Goal: Transaction & Acquisition: Subscribe to service/newsletter

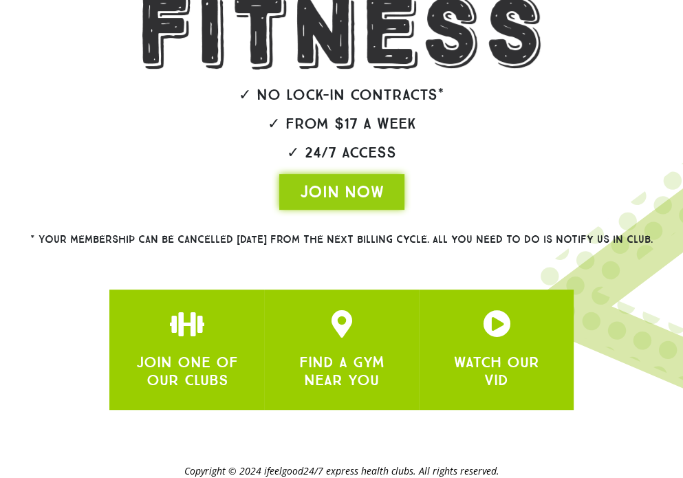
scroll to position [348, 0]
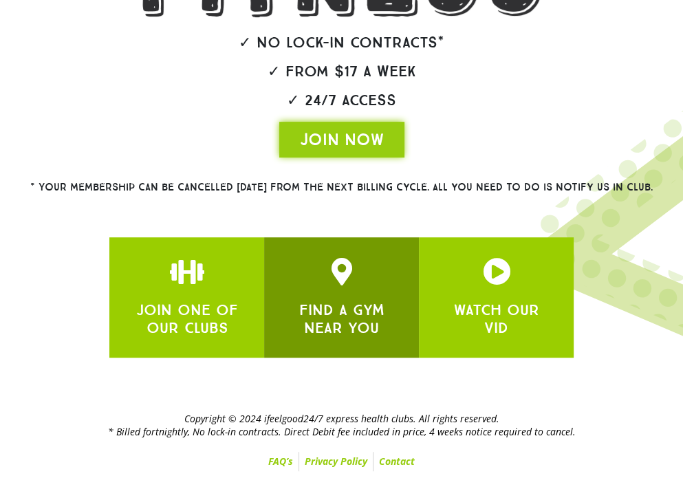
click at [359, 279] on div at bounding box center [342, 272] width 114 height 28
click at [337, 296] on div "FIND A GYM NEAR YOU" at bounding box center [342, 317] width 114 height 42
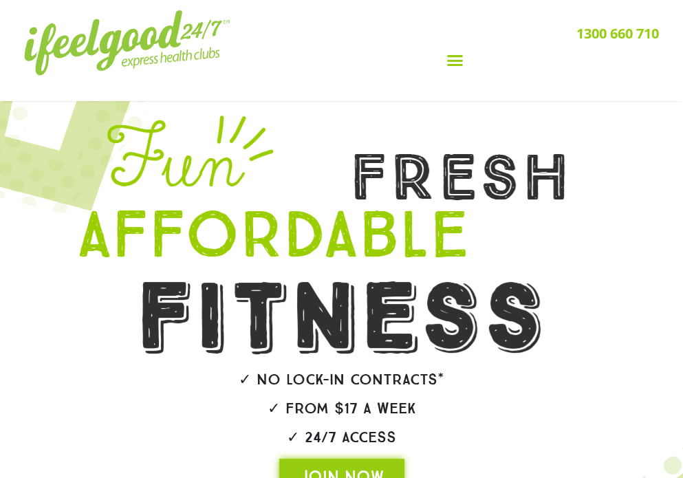
scroll to position [0, 0]
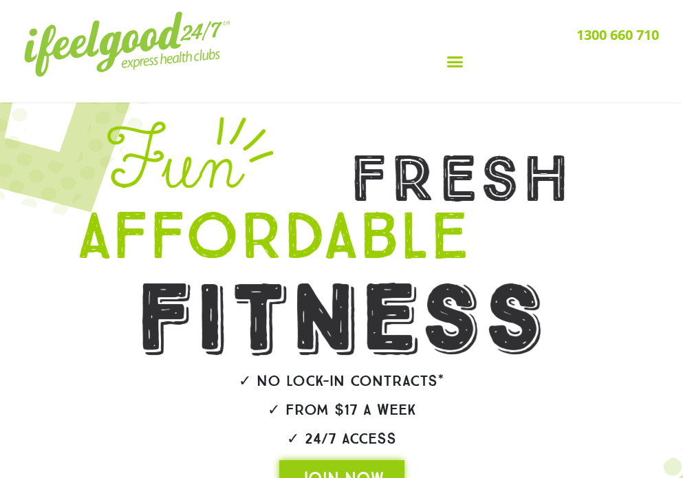
click at [455, 68] on icon "Menu Toggle" at bounding box center [455, 61] width 17 height 17
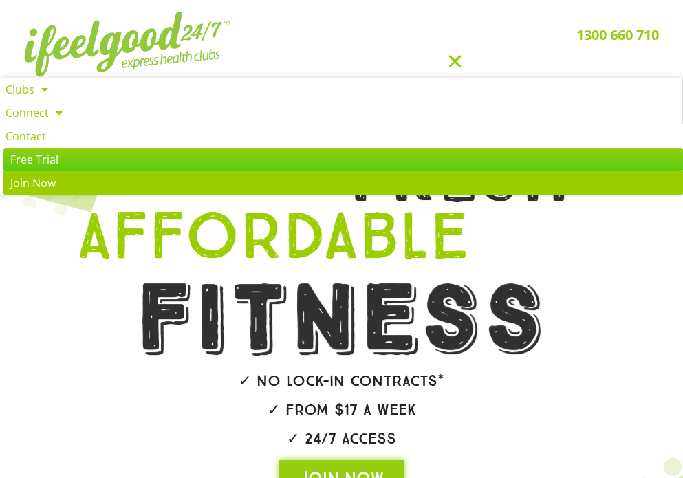
click at [34, 183] on link "Join Now" at bounding box center [343, 182] width 680 height 23
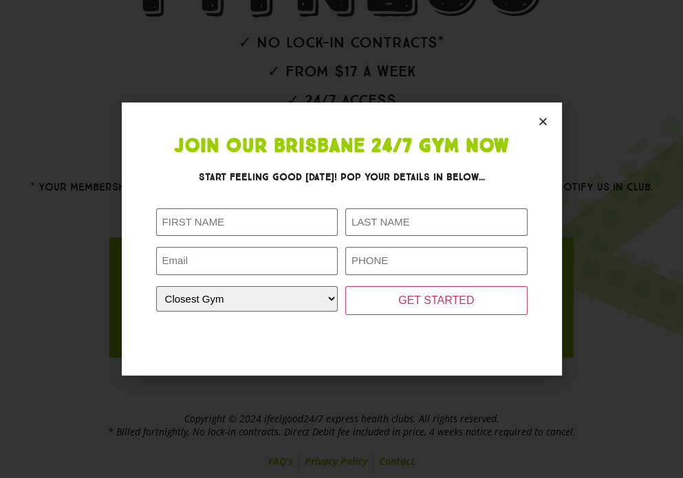
scroll to position [593, 0]
click at [321, 296] on div "FIND A GYM NEAR YOU" at bounding box center [342, 317] width 114 height 42
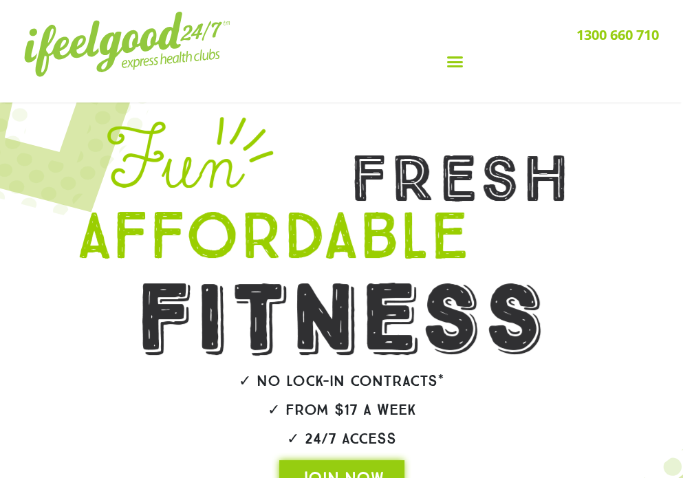
scroll to position [348, 0]
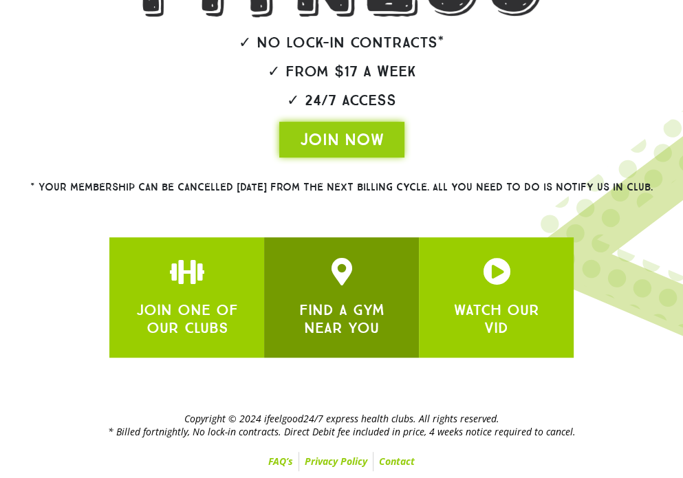
click at [321, 64] on h2 "✓ From $17 a week" at bounding box center [342, 71] width 656 height 15
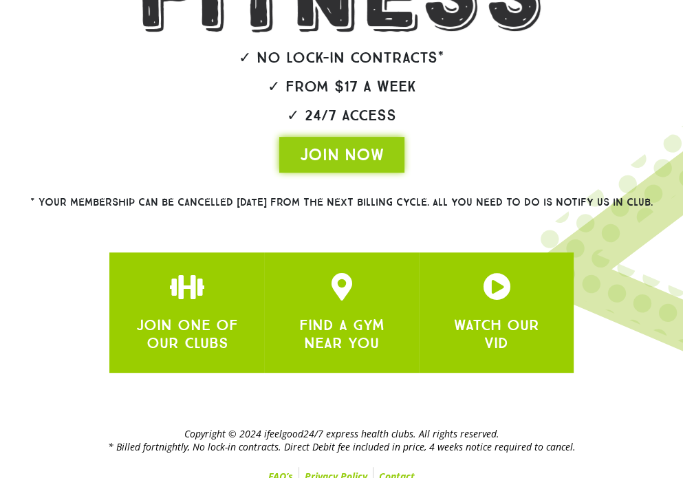
scroll to position [322, 0]
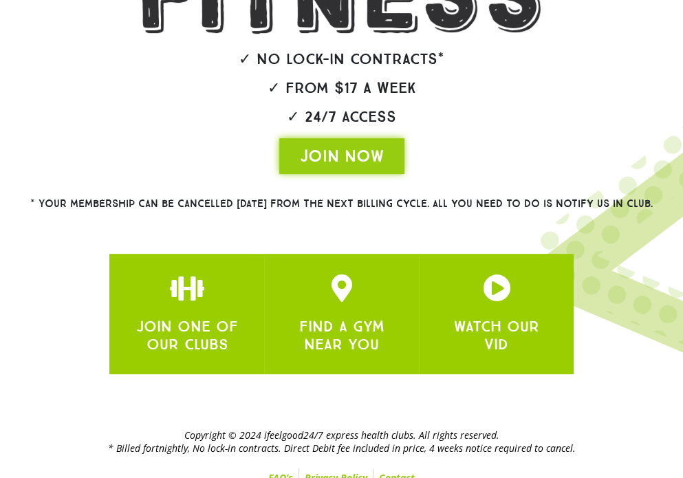
click at [369, 296] on div at bounding box center [342, 289] width 114 height 28
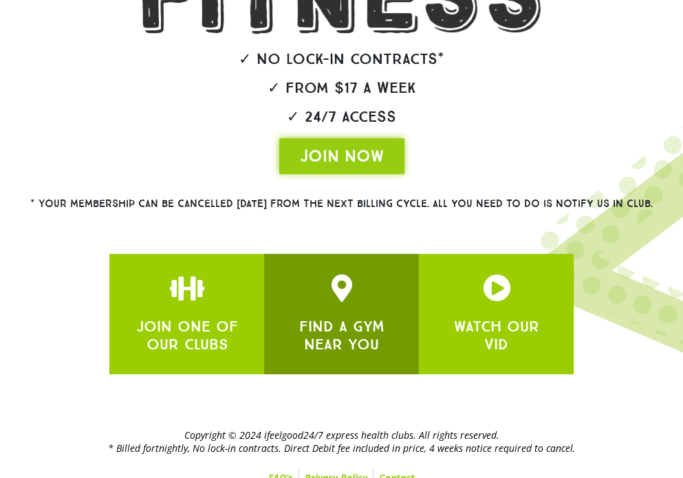
drag, startPoint x: 0, startPoint y: 0, endPoint x: 324, endPoint y: 316, distance: 452.7
click at [324, 316] on div "FIND A GYM NEAR YOU" at bounding box center [342, 315] width 114 height 80
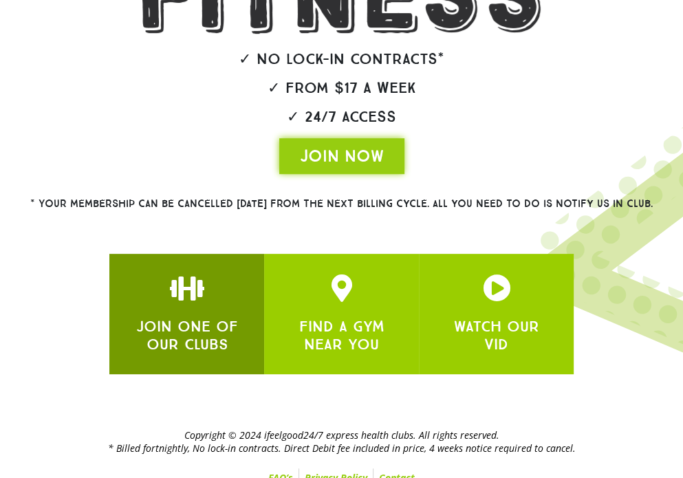
drag, startPoint x: 324, startPoint y: 316, endPoint x: 241, endPoint y: 319, distance: 83.4
click at [241, 319] on div "JOIN ONE OF OUR CLUBS" at bounding box center [187, 315] width 114 height 80
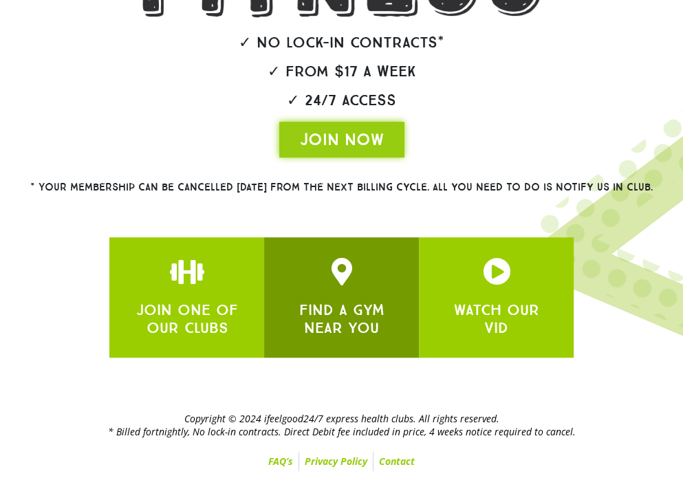
scroll to position [0, 0]
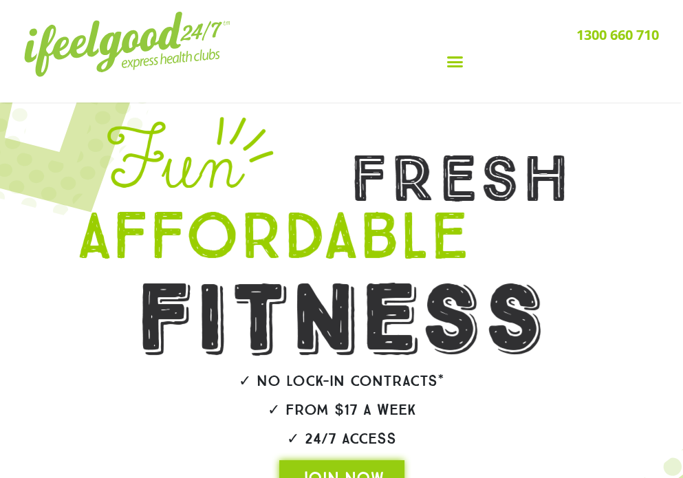
click at [453, 65] on icon "Menu Toggle" at bounding box center [455, 61] width 17 height 17
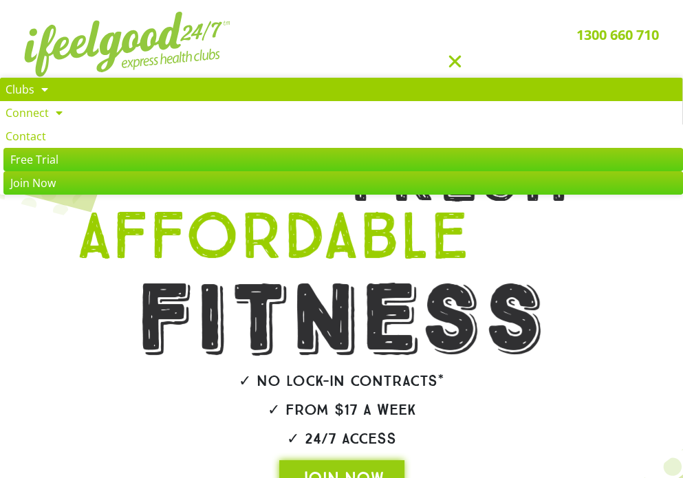
click at [34, 87] on span at bounding box center [41, 89] width 14 height 25
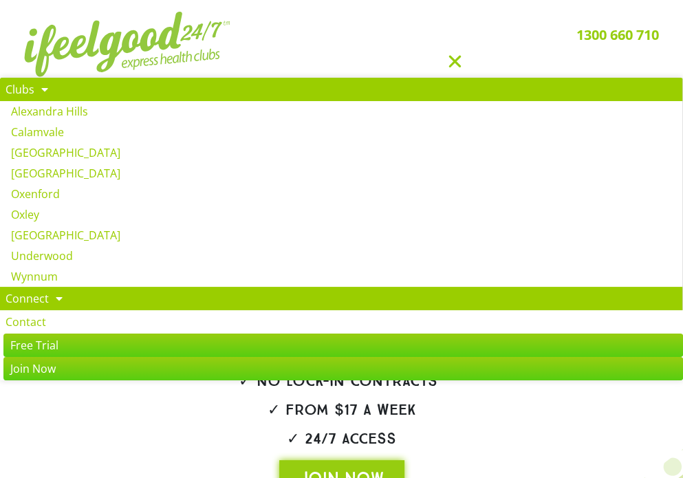
click at [50, 299] on span at bounding box center [56, 298] width 14 height 25
